Goal: Find specific page/section: Find specific page/section

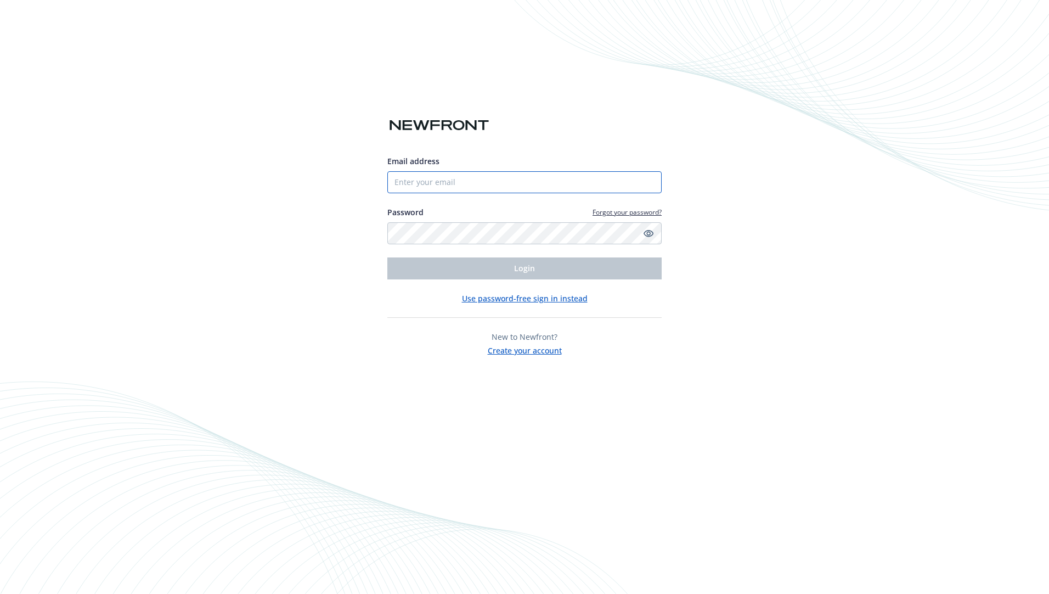
click at [429, 182] on input "Email address" at bounding box center [524, 182] width 274 height 22
paste input "[EMAIL_ADDRESS][DOMAIN_NAME]"
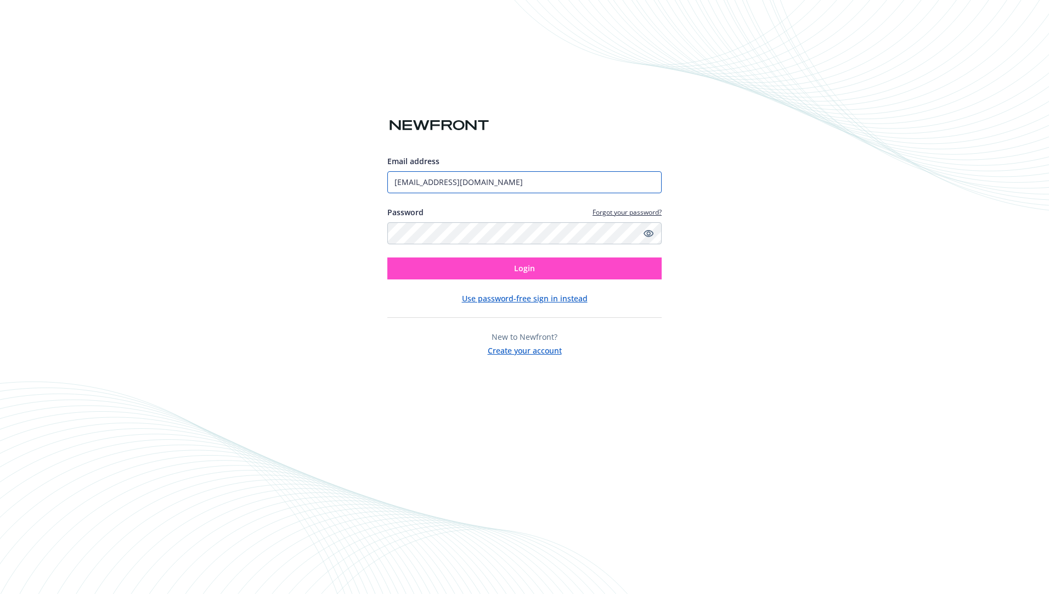
type input "[EMAIL_ADDRESS][DOMAIN_NAME]"
click at [416, 263] on button "Login" at bounding box center [524, 268] width 274 height 22
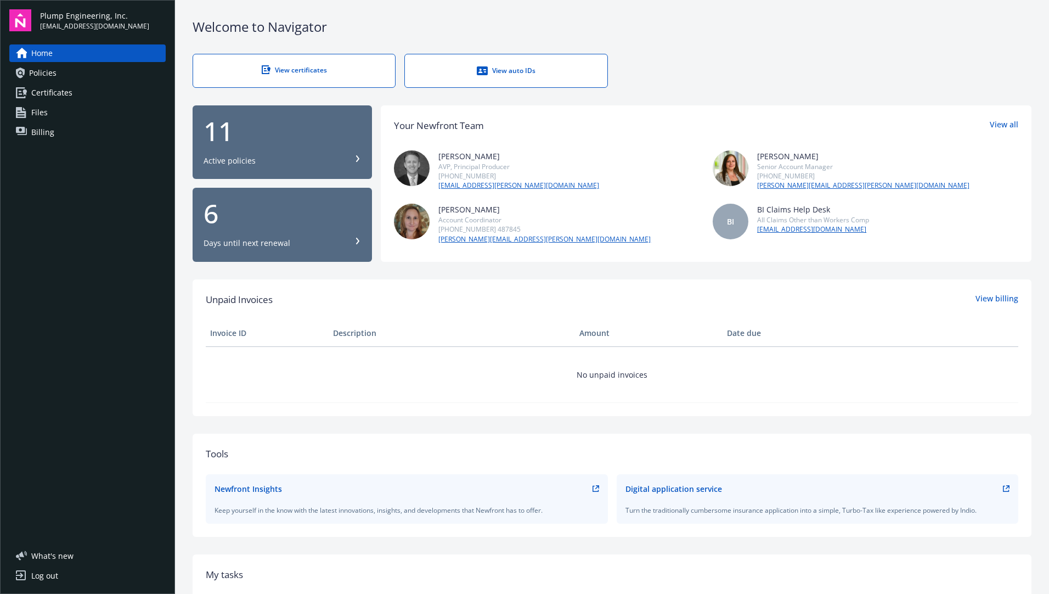
click at [273, 153] on div "11 Active policies" at bounding box center [282, 142] width 157 height 48
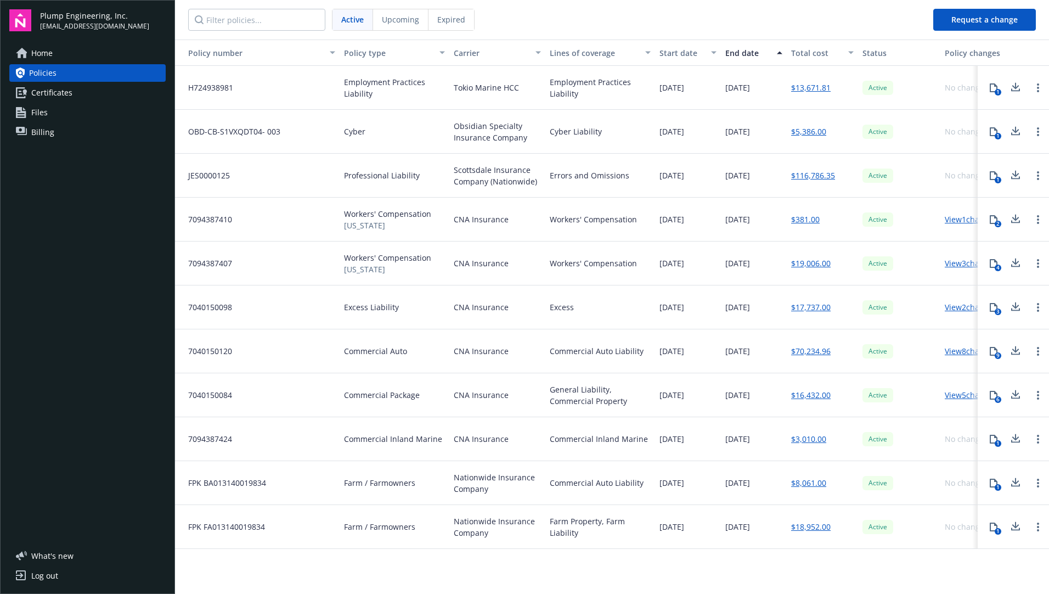
click at [32, 94] on span "Certificates" at bounding box center [51, 93] width 41 height 18
